Goal: Task Accomplishment & Management: Manage account settings

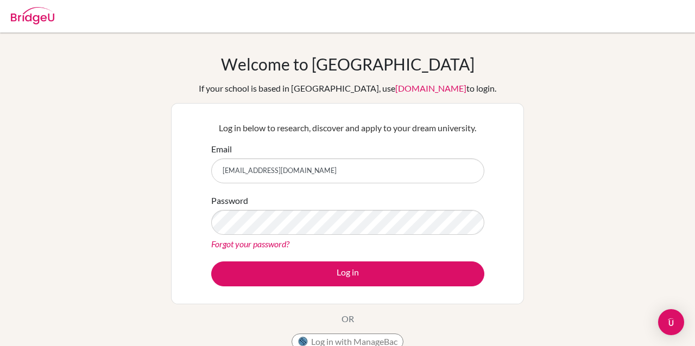
click at [273, 243] on link "Forgot your password?" at bounding box center [250, 244] width 78 height 10
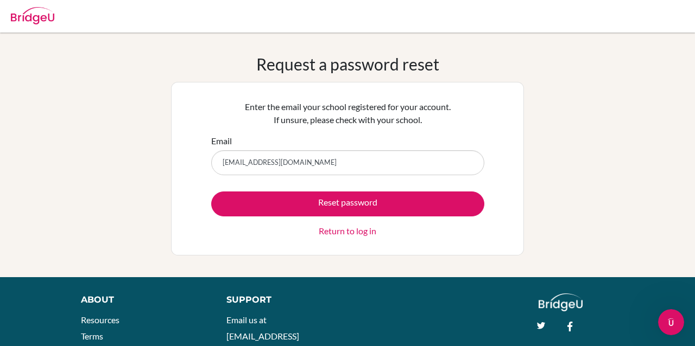
type input "[EMAIL_ADDRESS][DOMAIN_NAME]"
click at [211, 192] on button "Reset password" at bounding box center [347, 204] width 273 height 25
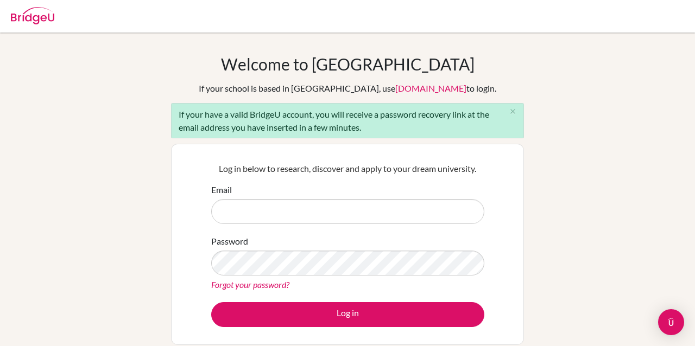
click at [331, 203] on input "Email" at bounding box center [347, 211] width 273 height 25
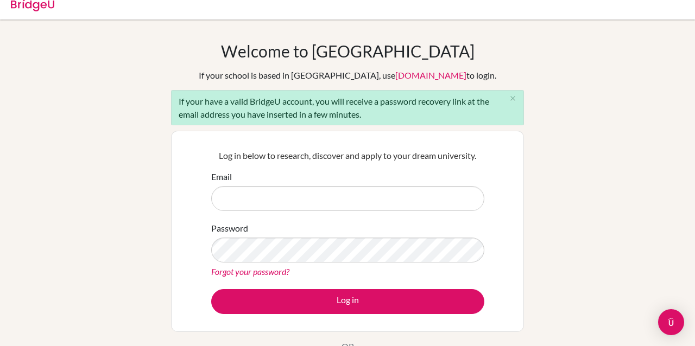
scroll to position [24, 0]
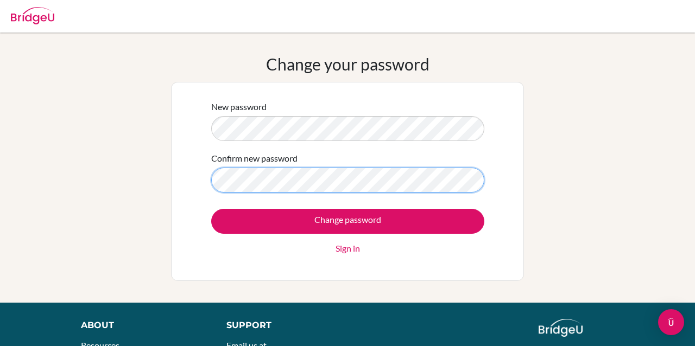
click at [211, 209] on input "Change password" at bounding box center [347, 221] width 273 height 25
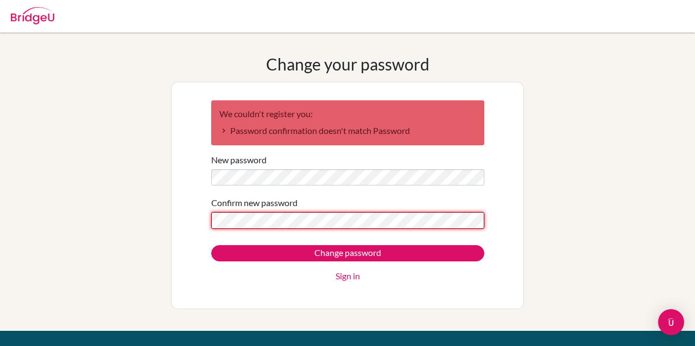
click at [211, 245] on input "Change password" at bounding box center [347, 253] width 273 height 16
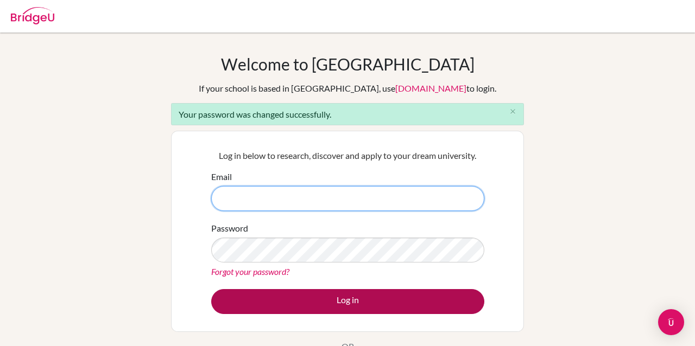
type input "rara.cheverly@sampoernaacademy.net"
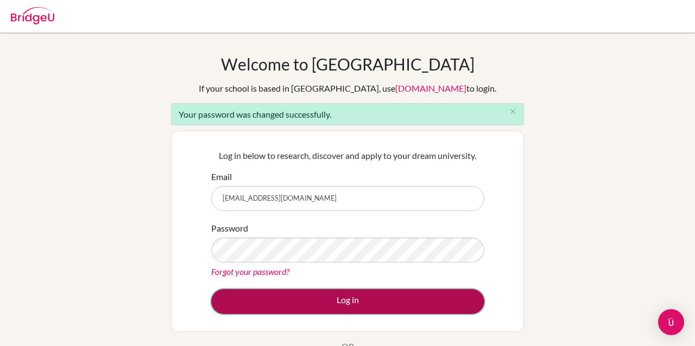
click at [301, 300] on button "Log in" at bounding box center [347, 301] width 273 height 25
